Goal: Task Accomplishment & Management: Complete application form

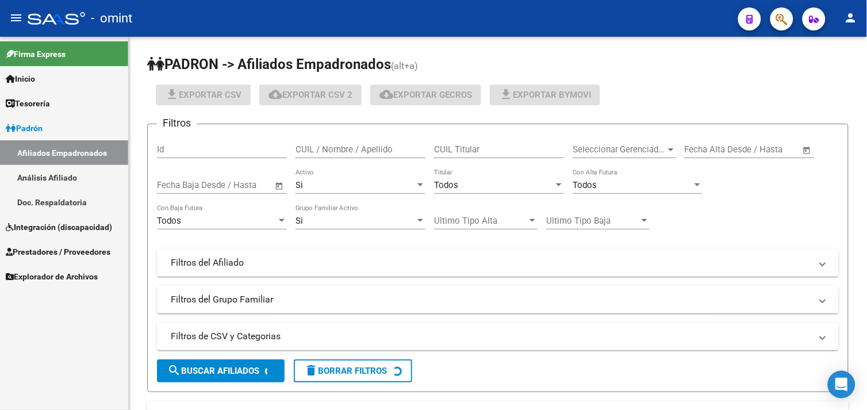
click at [71, 221] on span "Integración (discapacidad)" at bounding box center [59, 227] width 106 height 13
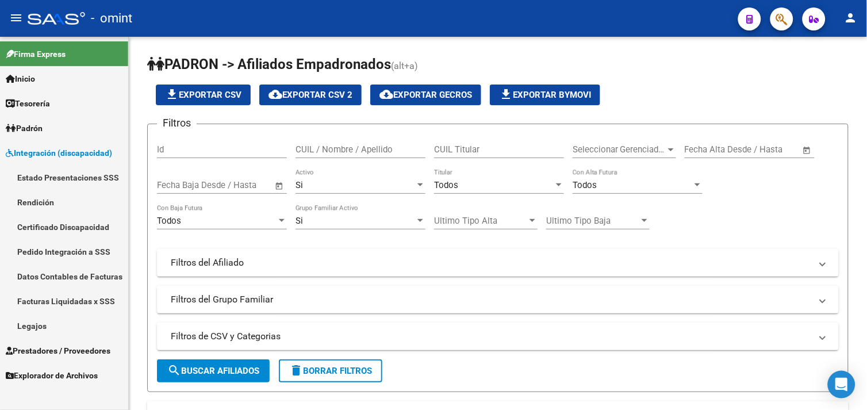
click at [52, 322] on link "Legajos" at bounding box center [64, 325] width 128 height 25
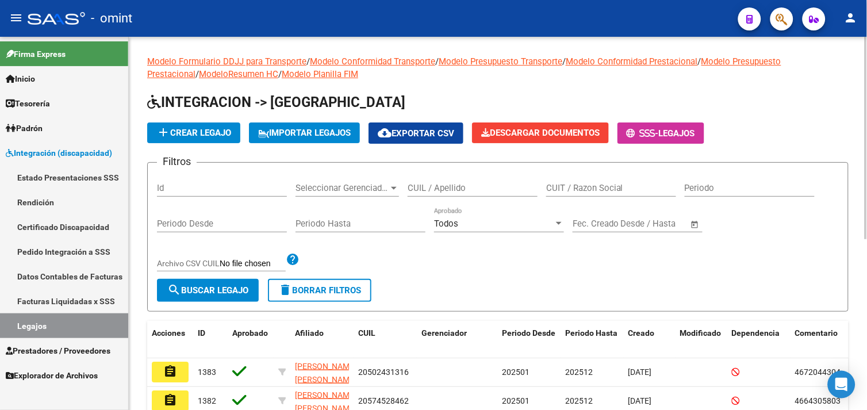
click at [456, 187] on input "CUIL / Apellido" at bounding box center [473, 188] width 130 height 10
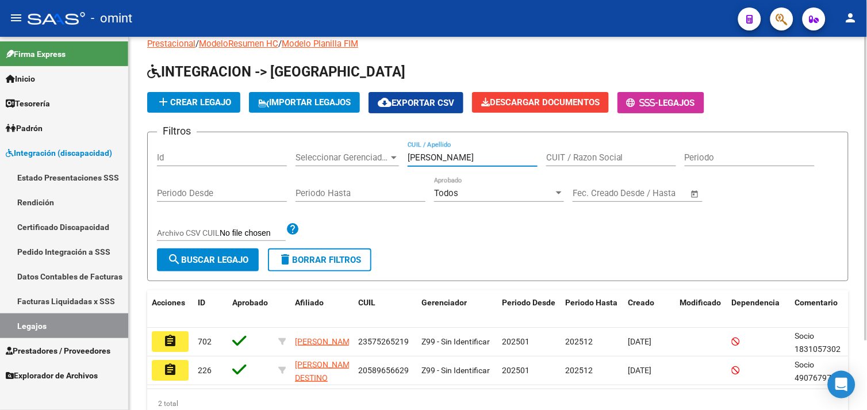
scroll to position [85, 0]
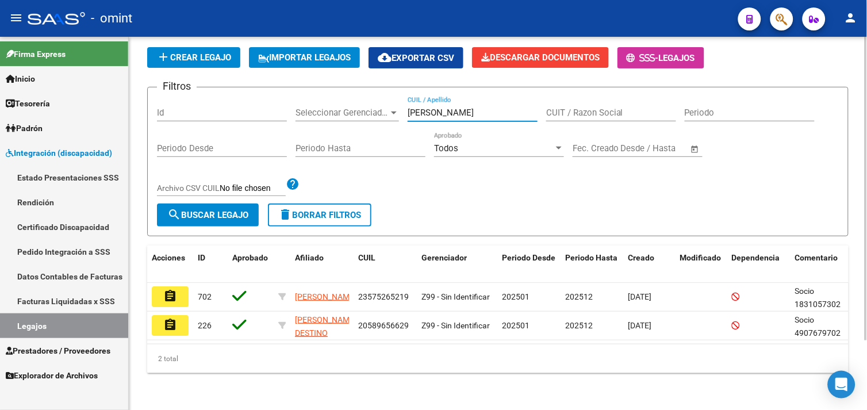
type input "[PERSON_NAME]"
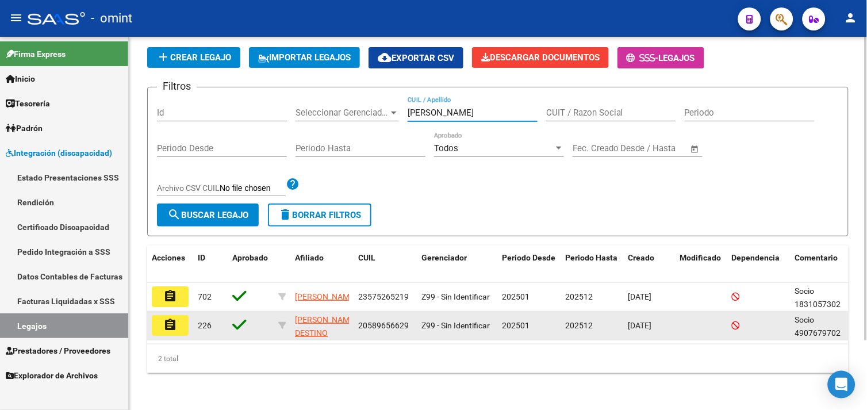
click at [179, 316] on button "assignment" at bounding box center [170, 325] width 37 height 21
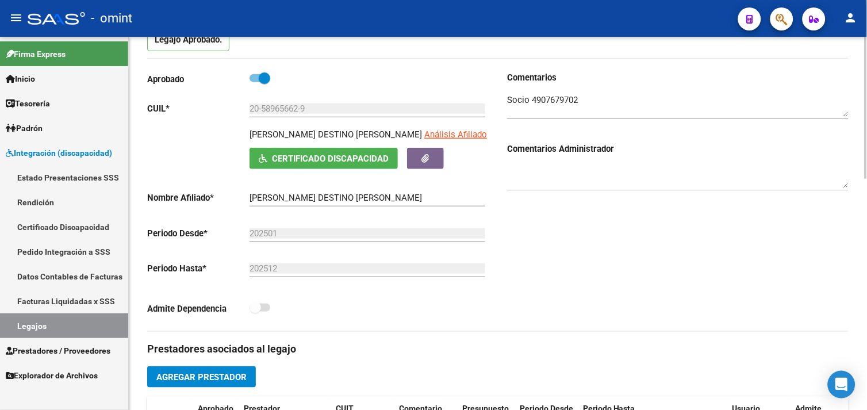
scroll to position [128, 0]
click at [554, 99] on textarea at bounding box center [678, 105] width 342 height 23
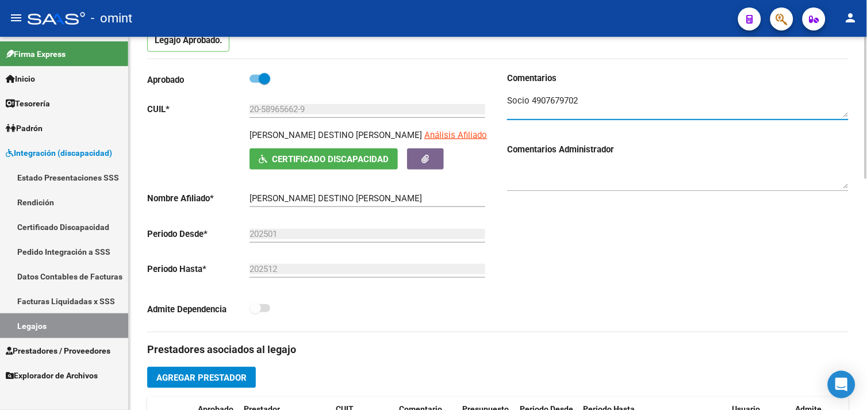
click at [554, 99] on textarea at bounding box center [678, 105] width 342 height 23
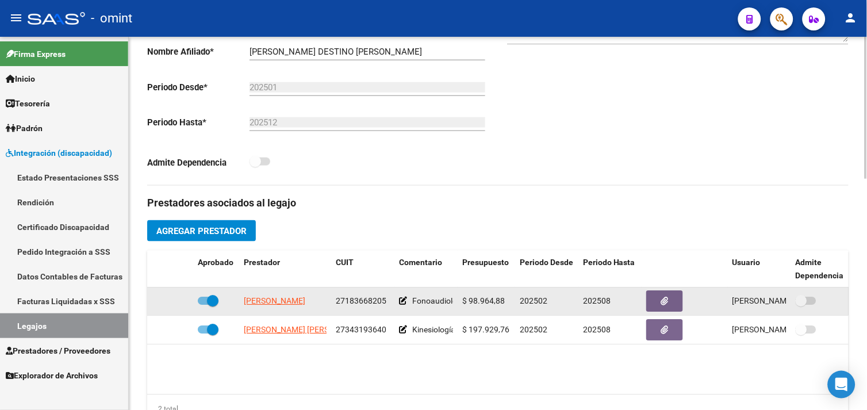
scroll to position [383, 0]
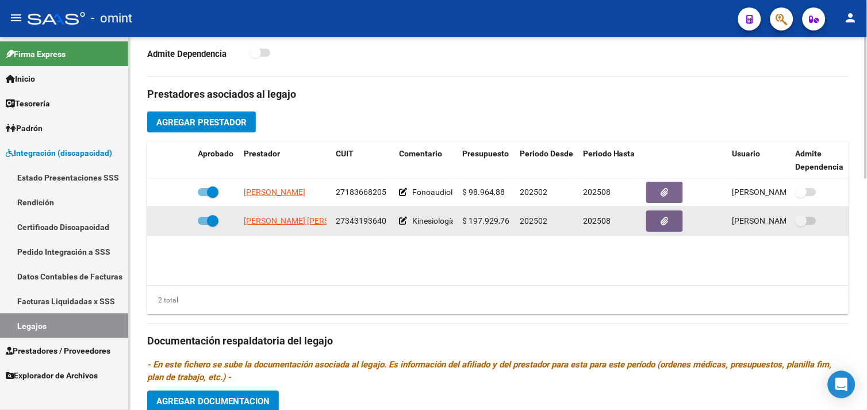
click at [203, 220] on span at bounding box center [208, 221] width 21 height 8
click at [203, 225] on input "checkbox" at bounding box center [203, 225] width 1 height 1
checkbox input "false"
click at [179, 220] on icon at bounding box center [176, 221] width 8 height 8
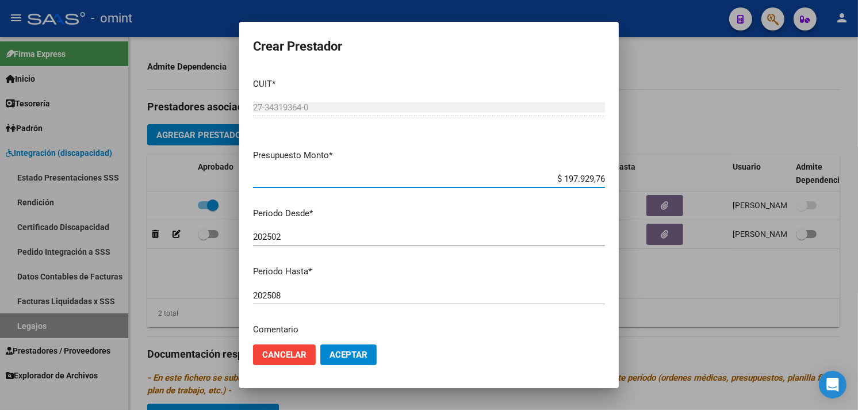
click at [320, 287] on div "202508 Ingresar el periodo" at bounding box center [429, 295] width 352 height 17
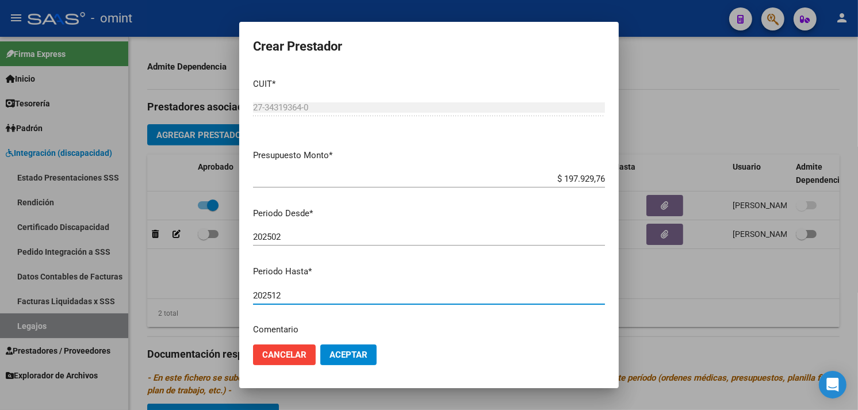
type input "202512"
click at [360, 353] on span "Aceptar" at bounding box center [348, 355] width 38 height 10
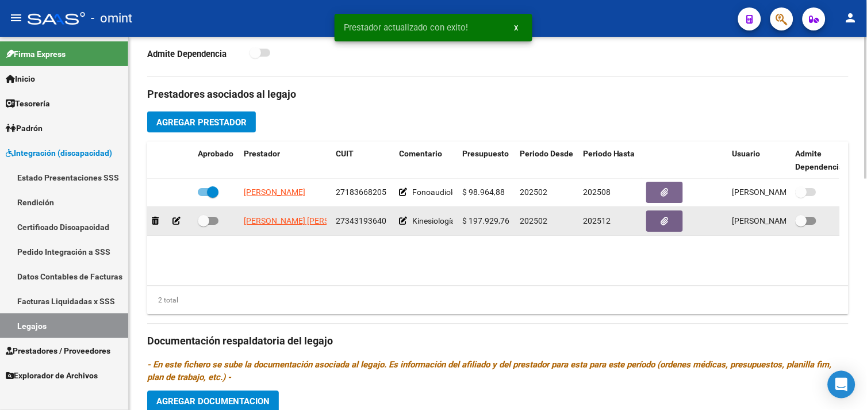
click at [205, 220] on span at bounding box center [203, 221] width 11 height 11
click at [204, 225] on input "checkbox" at bounding box center [203, 225] width 1 height 1
checkbox input "true"
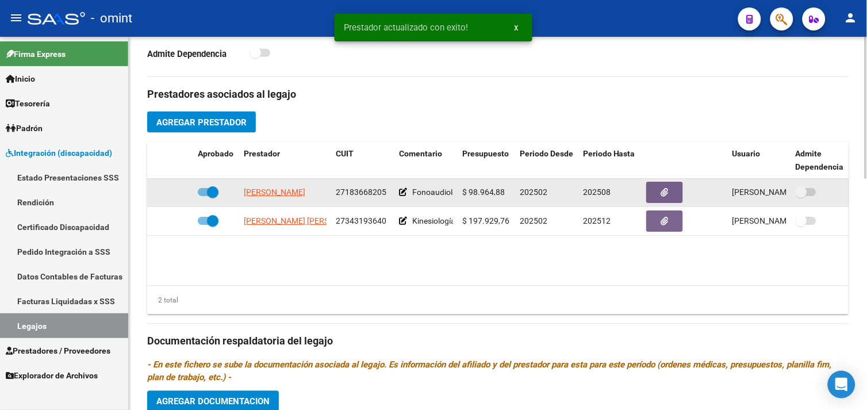
click at [204, 195] on span at bounding box center [208, 193] width 21 height 8
click at [204, 197] on input "checkbox" at bounding box center [203, 197] width 1 height 1
checkbox input "false"
click at [176, 192] on icon at bounding box center [176, 193] width 8 height 8
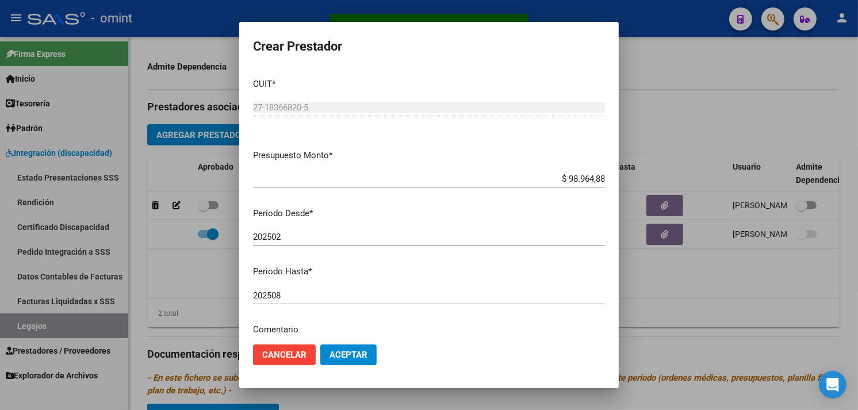
click at [317, 287] on div "202508 Ingresar el periodo" at bounding box center [429, 295] width 352 height 17
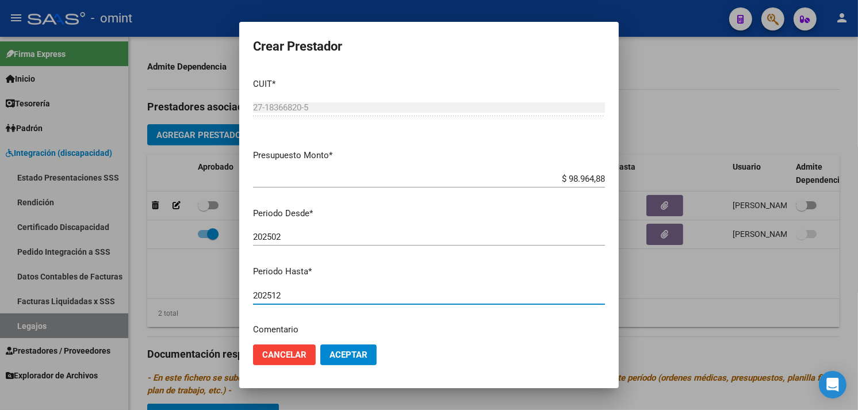
type input "202512"
click at [342, 346] on button "Aceptar" at bounding box center [348, 354] width 56 height 21
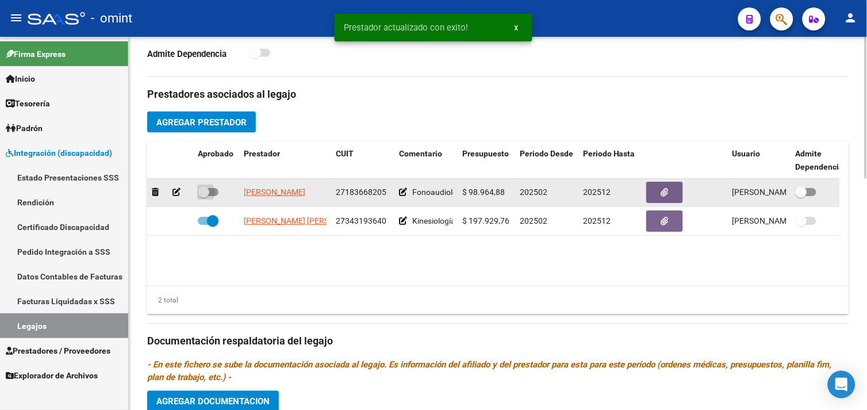
click at [211, 191] on span at bounding box center [208, 193] width 21 height 8
click at [204, 197] on input "checkbox" at bounding box center [203, 197] width 1 height 1
checkbox input "true"
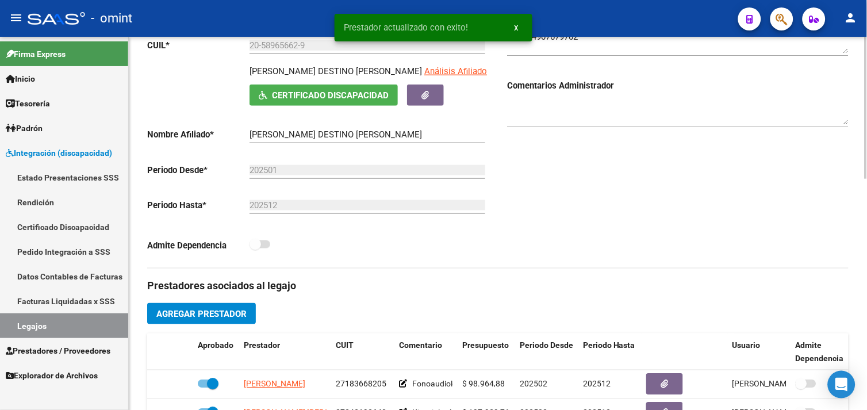
scroll to position [0, 0]
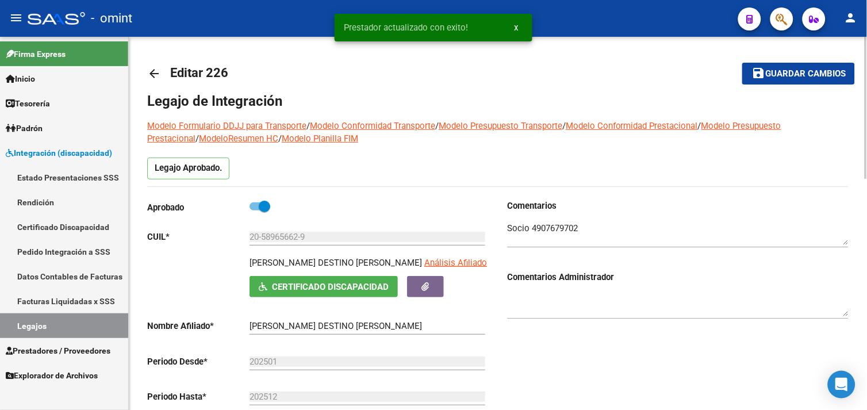
drag, startPoint x: 766, startPoint y: 71, endPoint x: 757, endPoint y: 71, distance: 8.6
click at [765, 71] on mat-icon "save" at bounding box center [758, 73] width 14 height 14
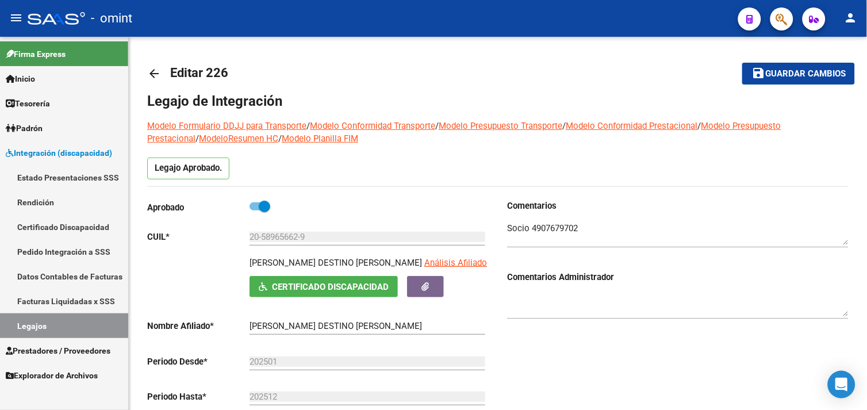
click at [72, 318] on link "Legajos" at bounding box center [64, 325] width 128 height 25
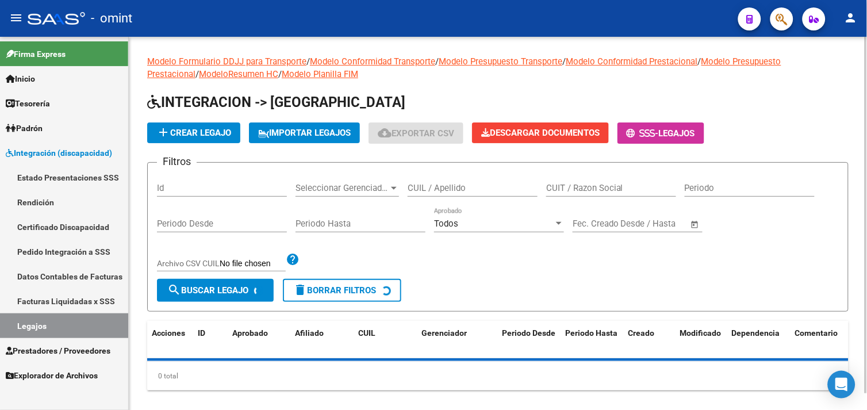
click at [479, 193] on input "CUIL / Apellido" at bounding box center [473, 188] width 130 height 10
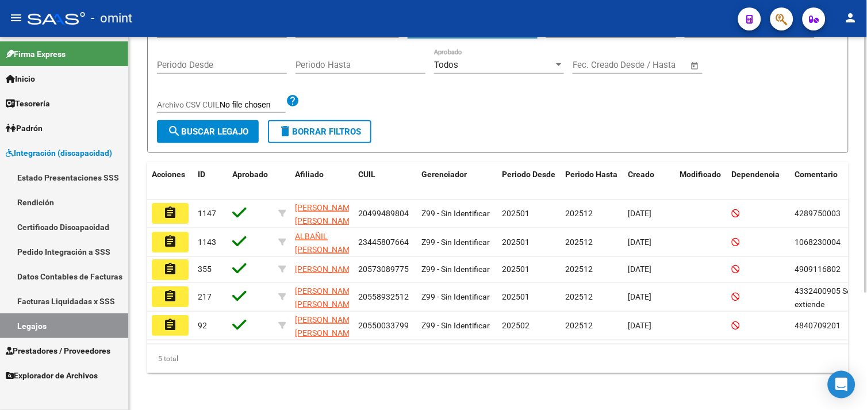
scroll to position [171, 0]
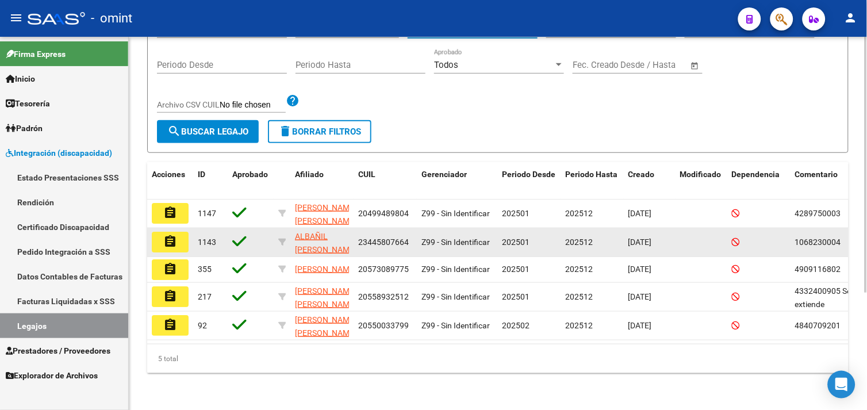
type input "alba"
click at [182, 232] on button "assignment" at bounding box center [170, 242] width 37 height 21
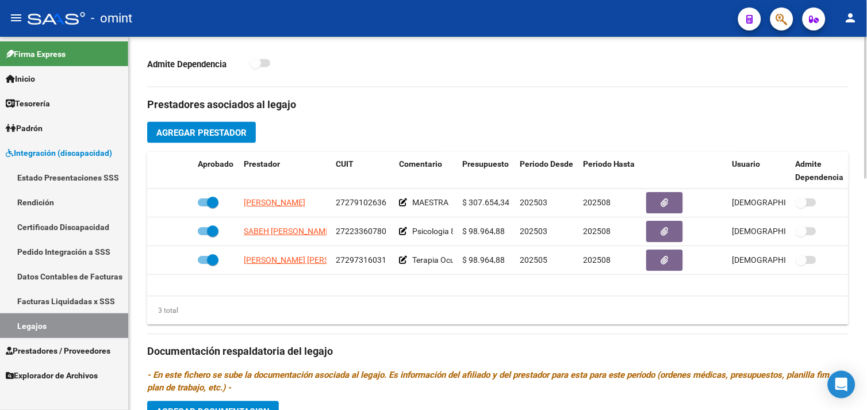
scroll to position [383, 0]
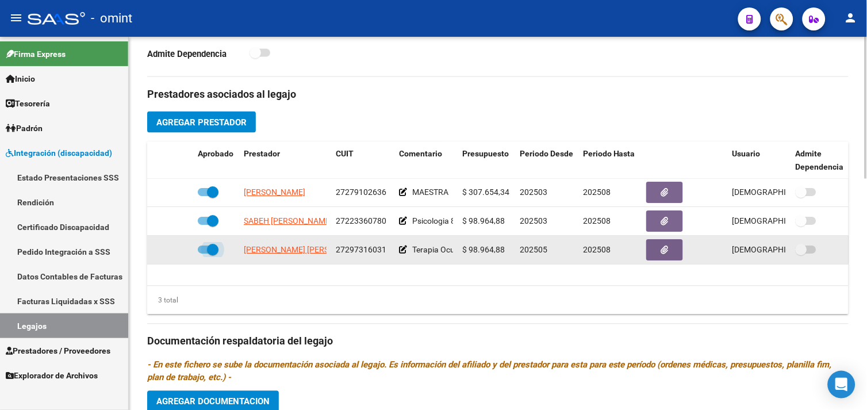
click at [214, 251] on span at bounding box center [212, 249] width 11 height 11
click at [204, 254] on input "checkbox" at bounding box center [203, 254] width 1 height 1
checkbox input "false"
click at [180, 254] on icon at bounding box center [176, 250] width 8 height 8
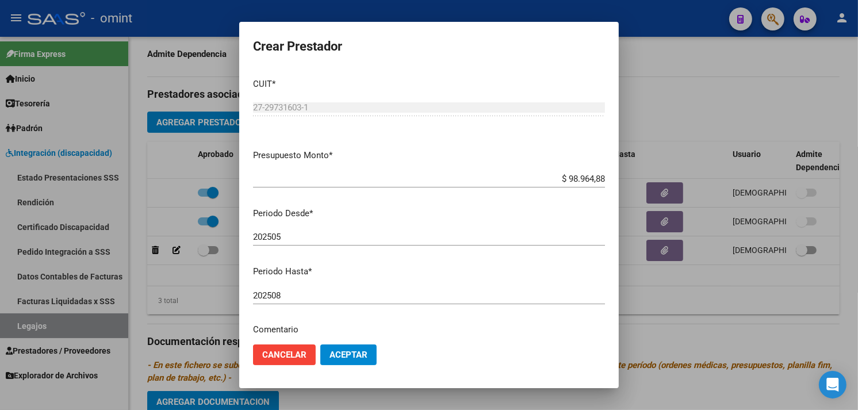
click at [309, 288] on div "202508 Ingresar el periodo" at bounding box center [429, 295] width 352 height 17
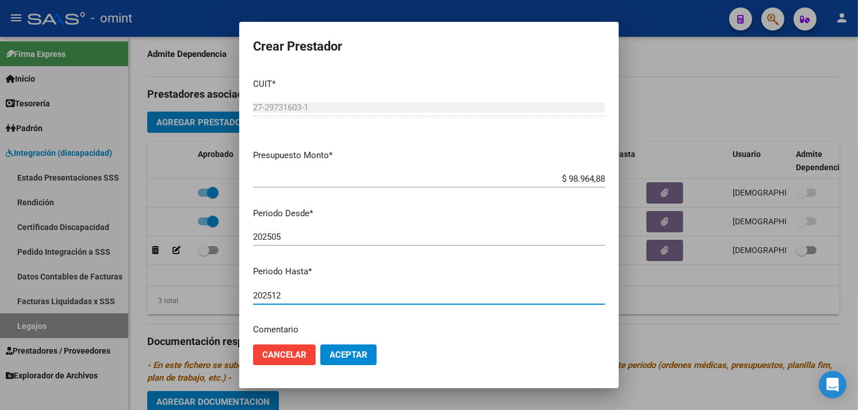
type input "202512"
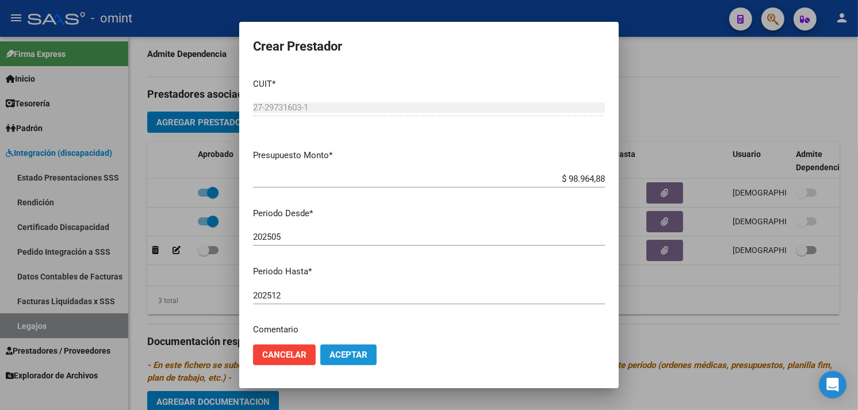
click at [343, 350] on span "Aceptar" at bounding box center [348, 355] width 38 height 10
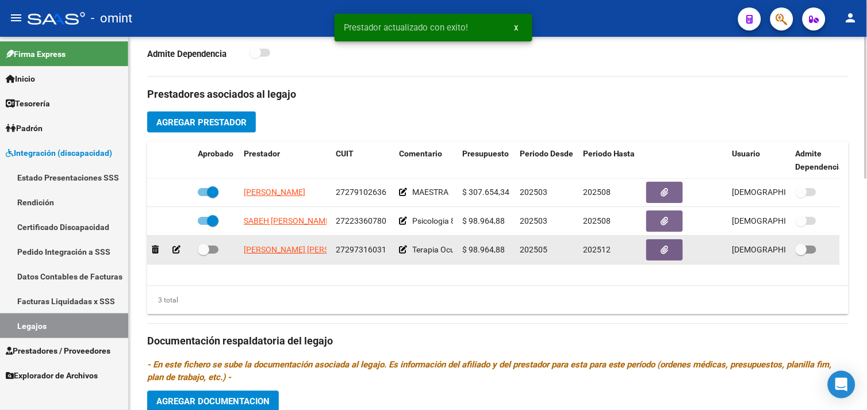
click at [209, 253] on span at bounding box center [208, 250] width 21 height 8
click at [204, 254] on input "checkbox" at bounding box center [203, 254] width 1 height 1
checkbox input "true"
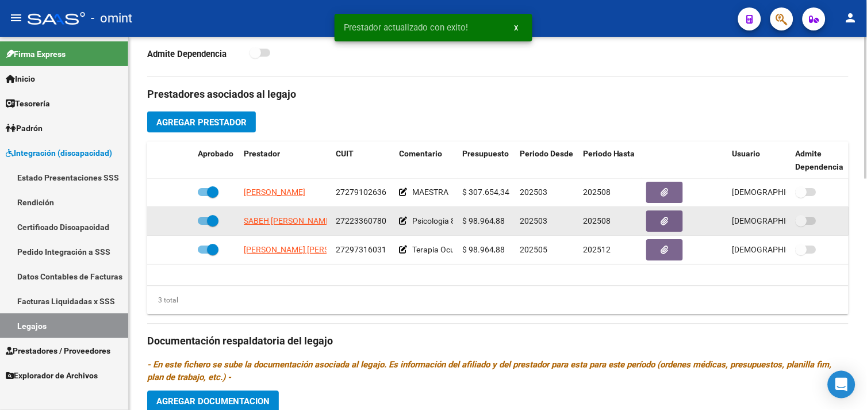
click at [209, 223] on span at bounding box center [212, 221] width 11 height 11
click at [204, 225] on input "checkbox" at bounding box center [203, 225] width 1 height 1
checkbox input "false"
click at [177, 223] on icon at bounding box center [176, 221] width 8 height 8
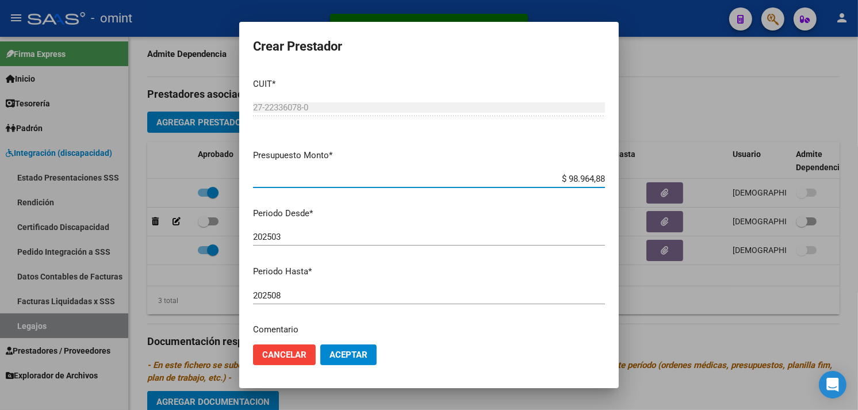
click at [302, 294] on input "202508" at bounding box center [429, 295] width 352 height 10
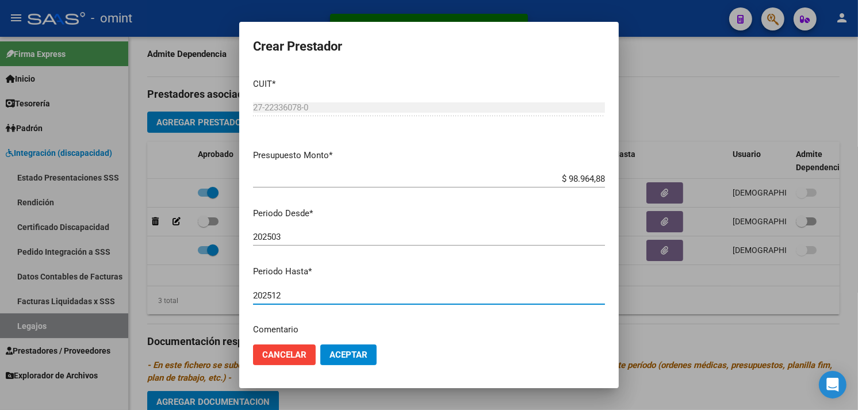
type input "202512"
click at [352, 361] on button "Aceptar" at bounding box center [348, 354] width 56 height 21
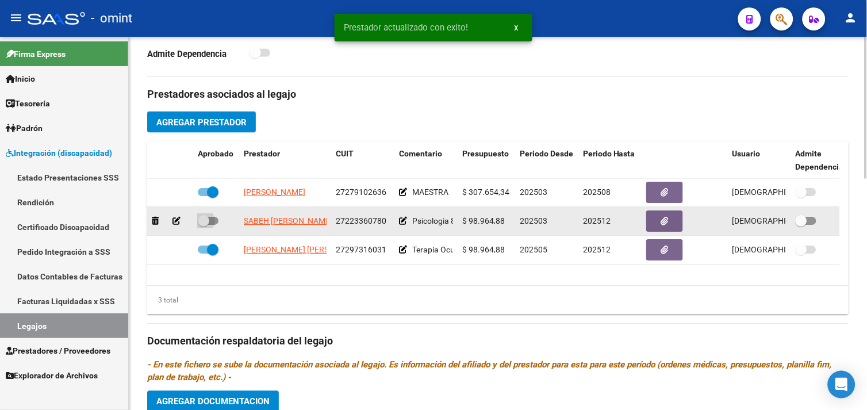
click at [204, 220] on span at bounding box center [203, 221] width 11 height 11
click at [204, 225] on input "checkbox" at bounding box center [203, 225] width 1 height 1
checkbox input "true"
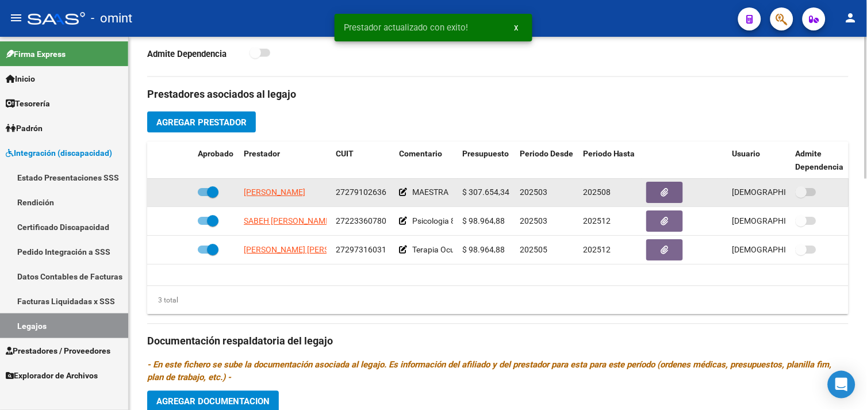
click at [211, 191] on span at bounding box center [212, 192] width 11 height 11
click at [204, 197] on input "checkbox" at bounding box center [203, 197] width 1 height 1
checkbox input "false"
click at [179, 192] on icon at bounding box center [176, 193] width 8 height 8
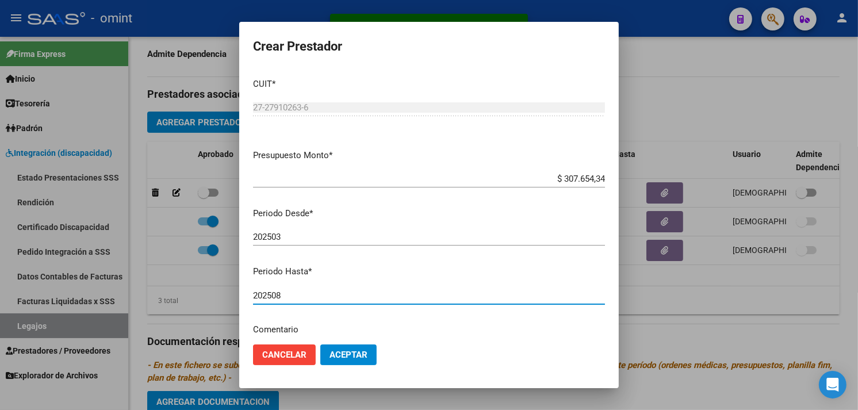
click at [309, 298] on input "202508" at bounding box center [429, 295] width 352 height 10
type input "202512"
click at [355, 351] on span "Aceptar" at bounding box center [348, 355] width 38 height 10
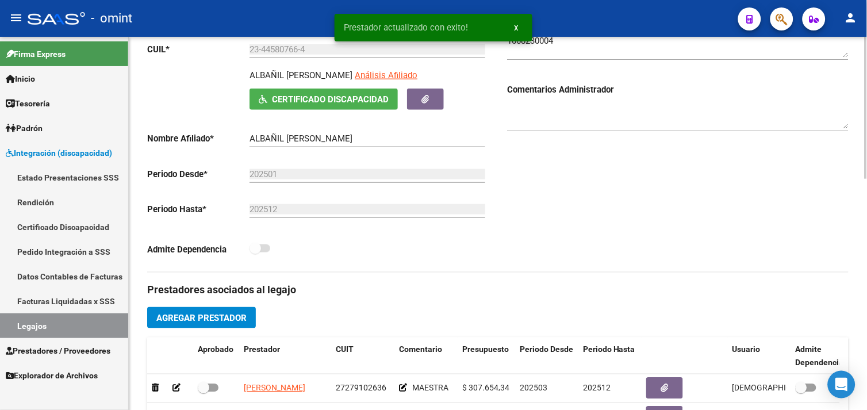
scroll to position [319, 0]
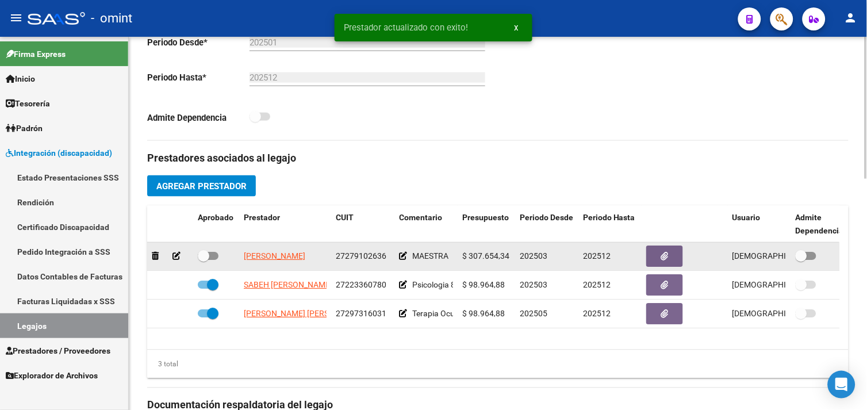
click at [206, 255] on span at bounding box center [203, 256] width 11 height 11
click at [204, 260] on input "checkbox" at bounding box center [203, 260] width 1 height 1
checkbox input "true"
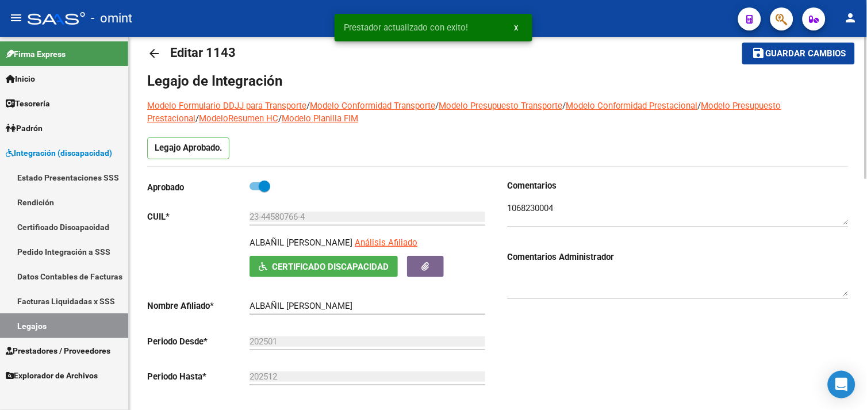
scroll to position [0, 0]
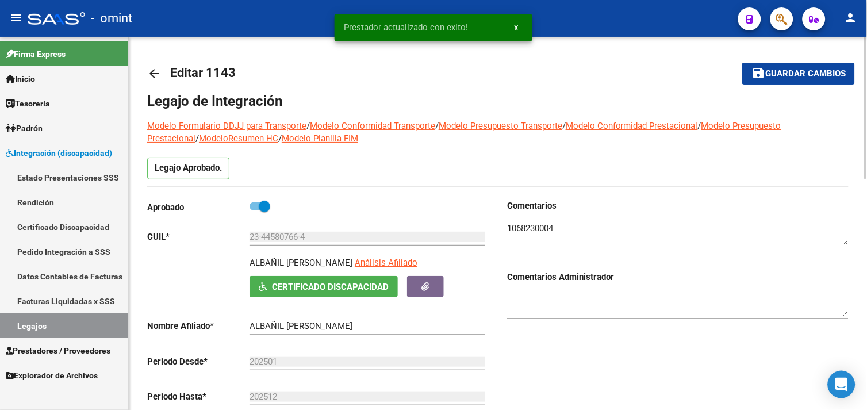
click at [765, 76] on mat-icon "save" at bounding box center [758, 73] width 14 height 14
click at [90, 323] on link "Legajos" at bounding box center [64, 325] width 128 height 25
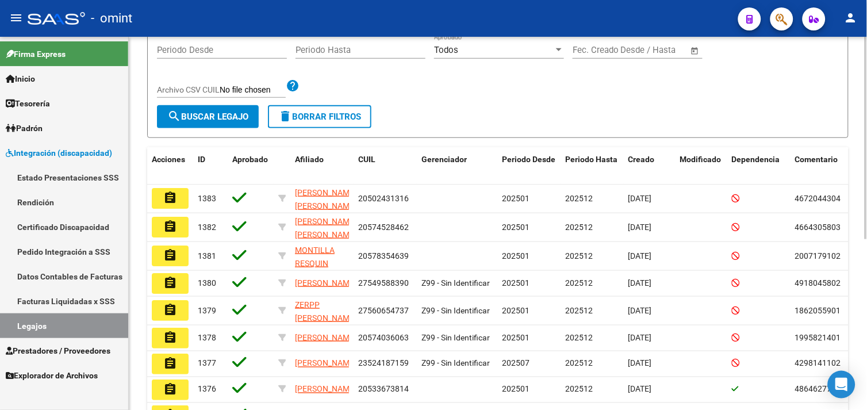
scroll to position [64, 0]
